Goal: Task Accomplishment & Management: Manage account settings

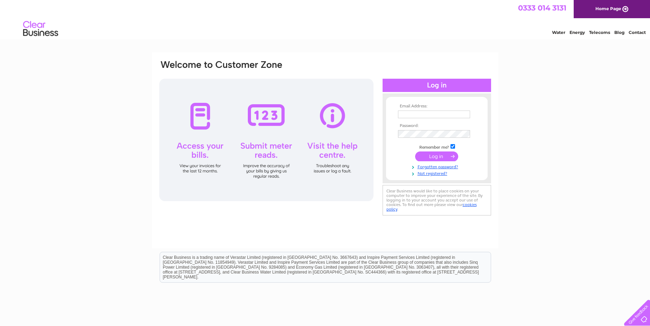
type input "[PERSON_NAME][EMAIL_ADDRESS][PERSON_NAME][DOMAIN_NAME]"
click at [424, 156] on input "submit" at bounding box center [436, 157] width 43 height 10
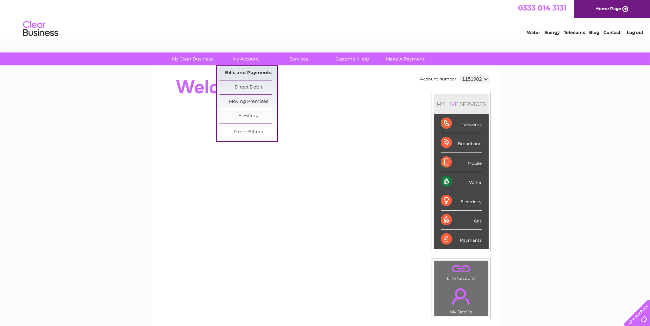
click at [250, 72] on link "Bills and Payments" at bounding box center [249, 73] width 58 height 14
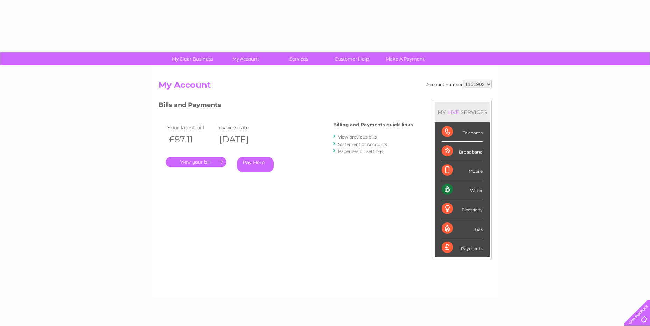
click at [342, 137] on link "View previous bills" at bounding box center [357, 136] width 39 height 5
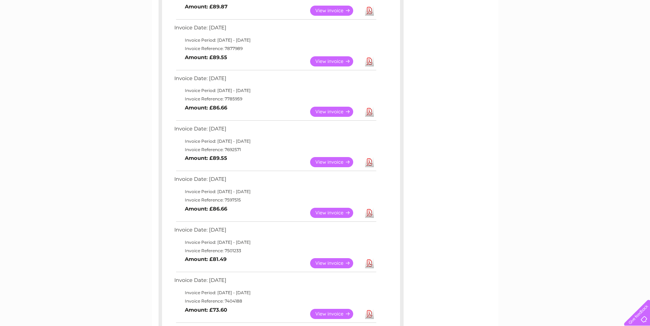
scroll to position [210, 0]
click at [370, 214] on link "Download" at bounding box center [369, 212] width 9 height 10
